Goal: Task Accomplishment & Management: Manage account settings

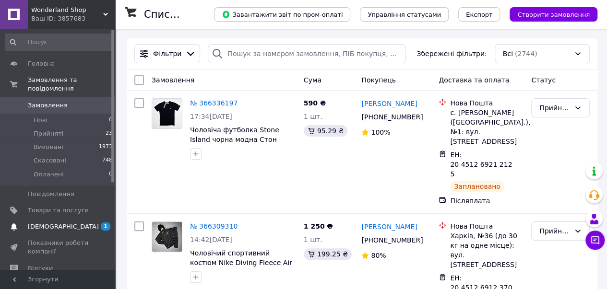
click at [41, 223] on span "[DEMOGRAPHIC_DATA]" at bounding box center [63, 227] width 71 height 9
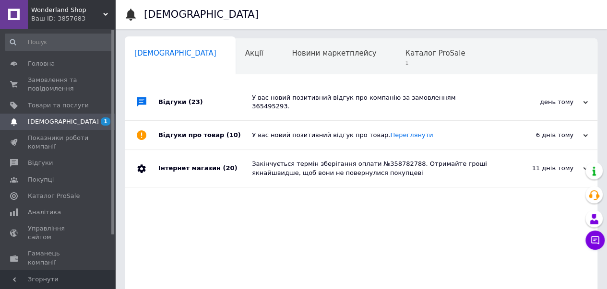
scroll to position [0, 3]
click at [402, 54] on span "Каталог ProSale" at bounding box center [432, 53] width 60 height 9
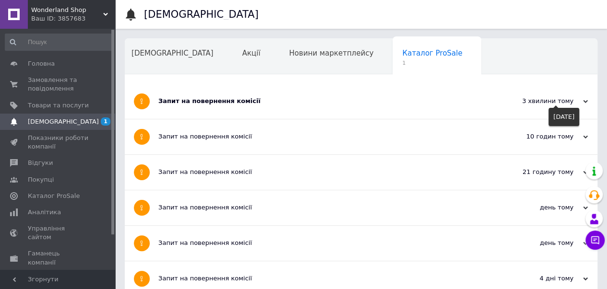
click at [585, 99] on icon at bounding box center [585, 101] width 5 height 5
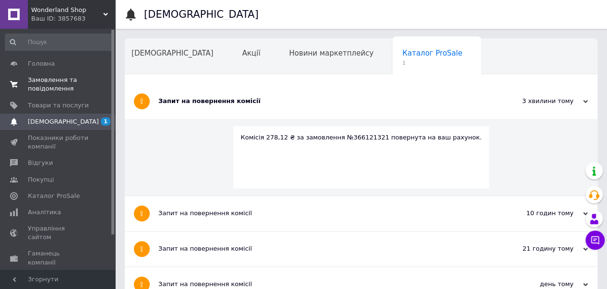
click at [49, 83] on span "Замовлення та повідомлення" at bounding box center [58, 84] width 61 height 17
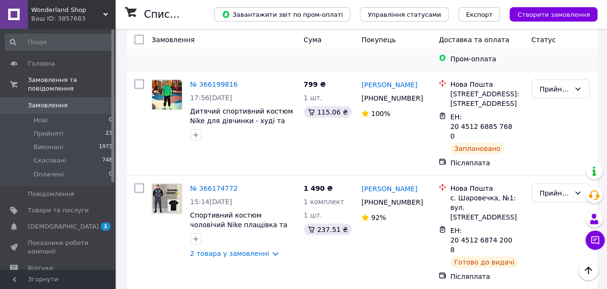
scroll to position [880, 0]
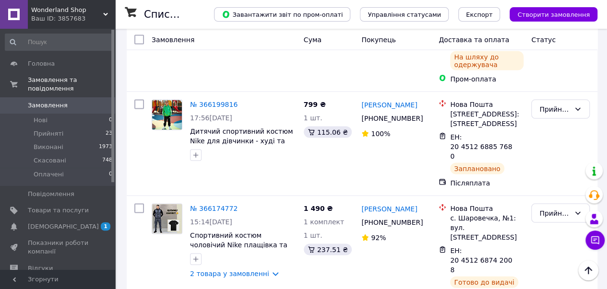
click at [551, 184] on li "Скасовано" at bounding box center [561, 187] width 58 height 17
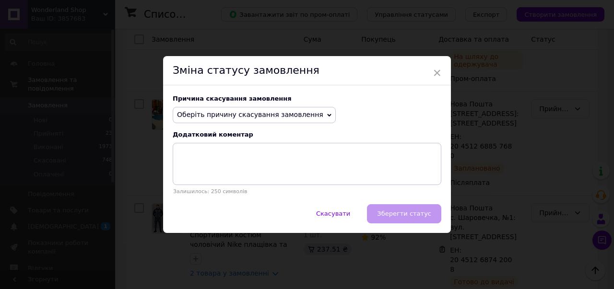
click at [266, 109] on span "Оберіть причину скасування замовлення" at bounding box center [254, 115] width 163 height 16
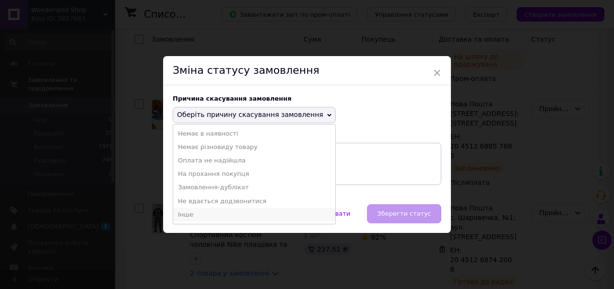
click at [214, 215] on li "Інше" at bounding box center [254, 214] width 162 height 13
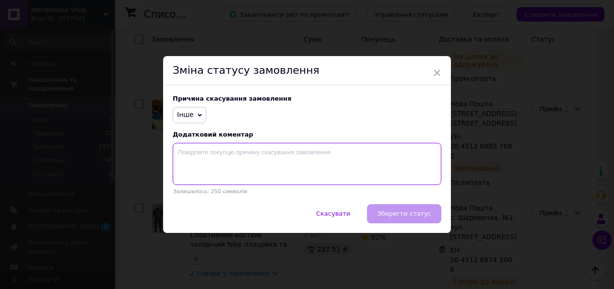
click at [251, 172] on textarea at bounding box center [307, 164] width 269 height 42
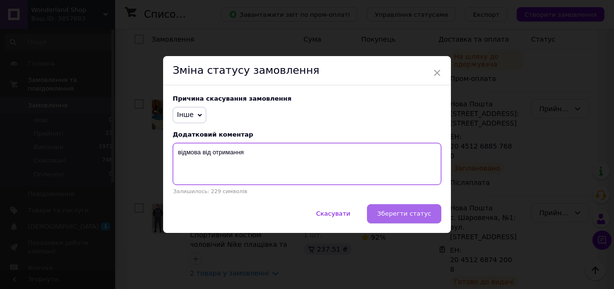
type textarea "відмова від отримання"
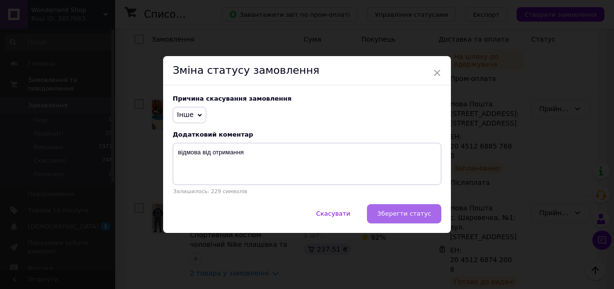
click at [412, 216] on span "Зберегти статус" at bounding box center [404, 213] width 54 height 7
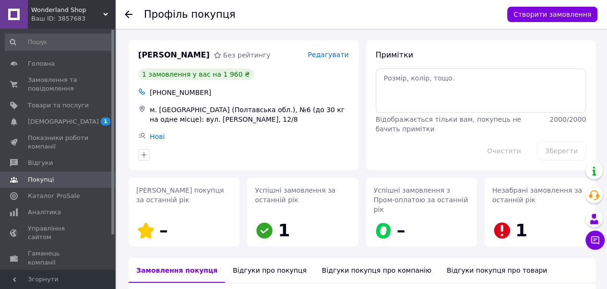
scroll to position [80, 0]
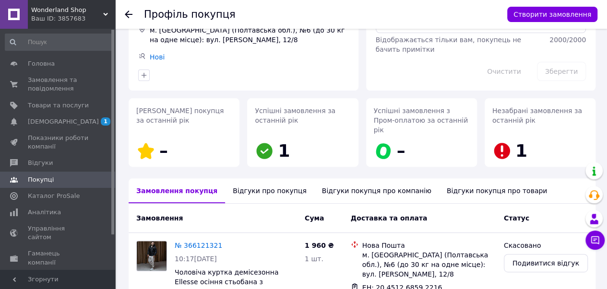
click at [262, 182] on div "Відгуки про покупця" at bounding box center [269, 191] width 89 height 25
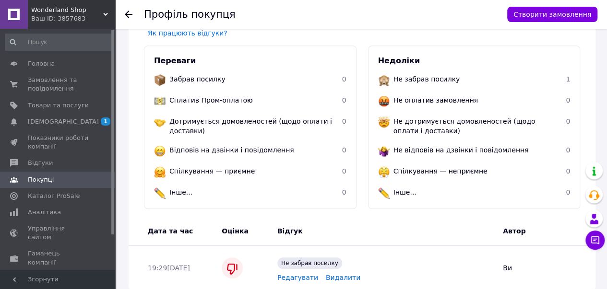
scroll to position [301, 0]
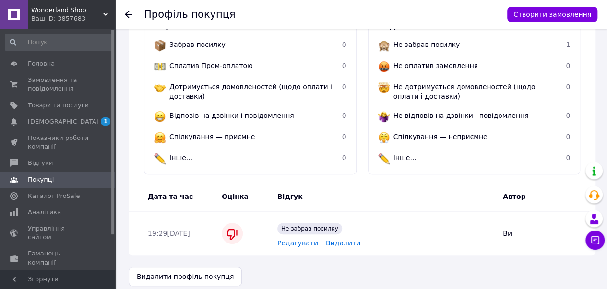
click at [334, 239] on span "Видалити" at bounding box center [343, 243] width 35 height 8
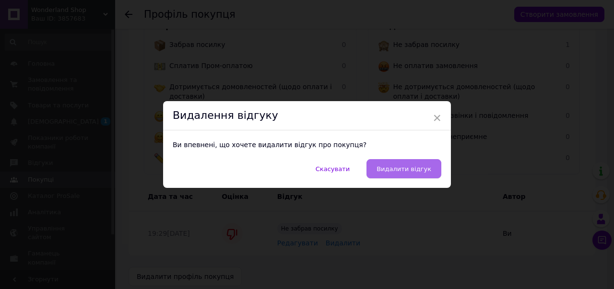
click at [418, 168] on span "Видалити відгук" at bounding box center [404, 169] width 55 height 7
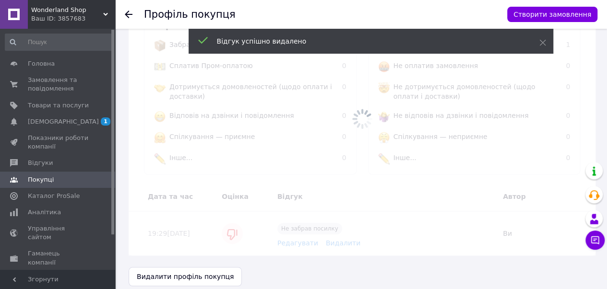
scroll to position [194, 0]
